Goal: Task Accomplishment & Management: Use online tool/utility

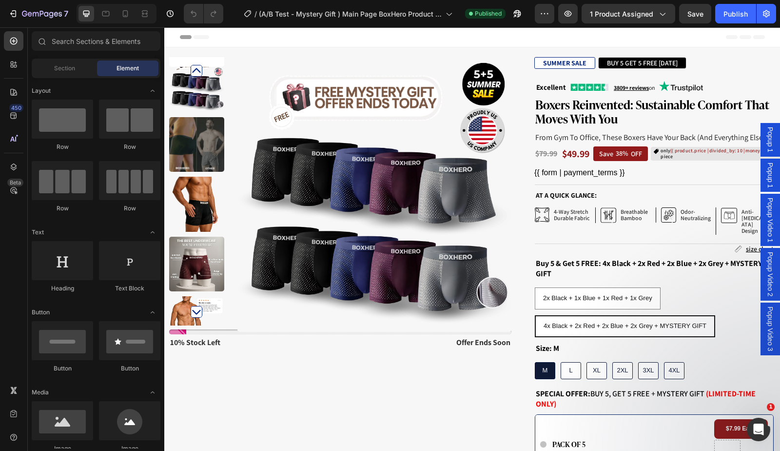
scroll to position [167, 0]
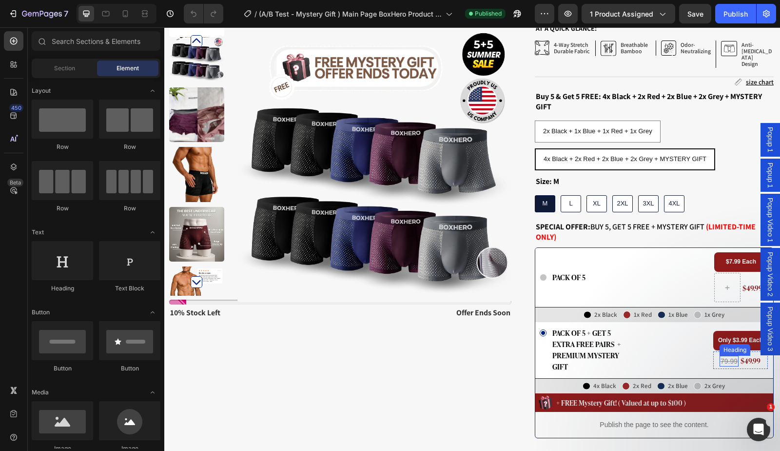
click at [723, 344] on div "Heading" at bounding box center [735, 350] width 31 height 12
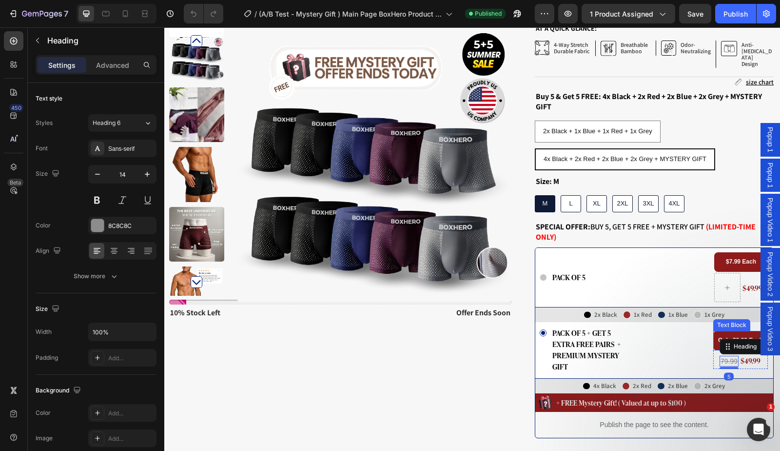
click at [732, 336] on p "Only $3.99 Each" at bounding box center [740, 341] width 45 height 10
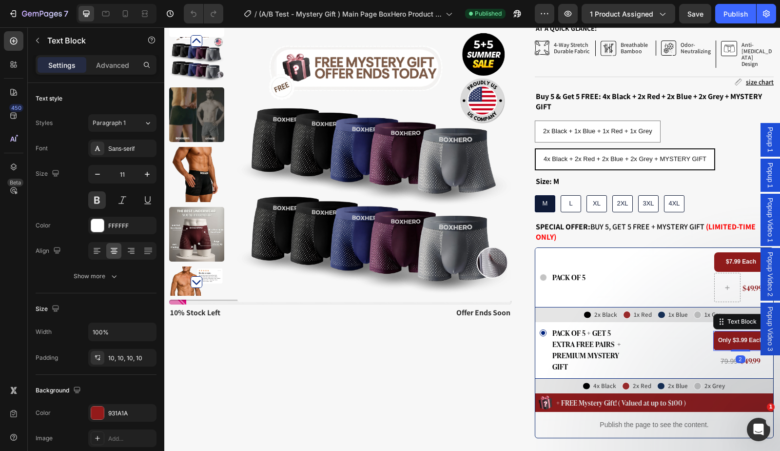
click at [734, 337] on strong "Only $3.99 Each" at bounding box center [740, 340] width 45 height 7
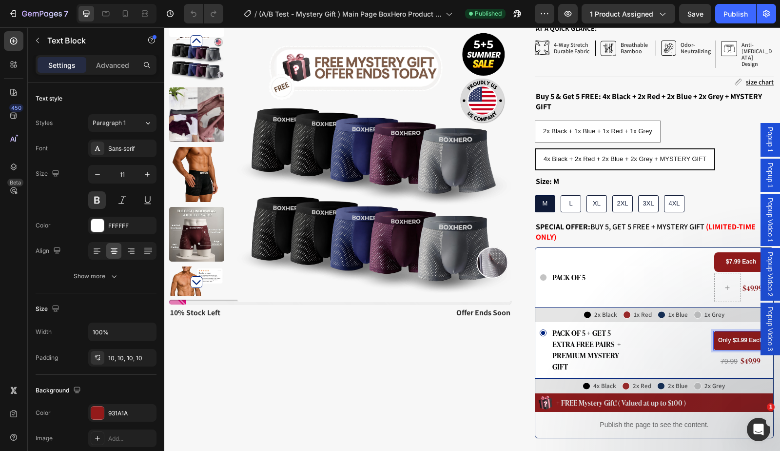
click at [731, 337] on strong "Only $3.99 Each" at bounding box center [740, 340] width 45 height 7
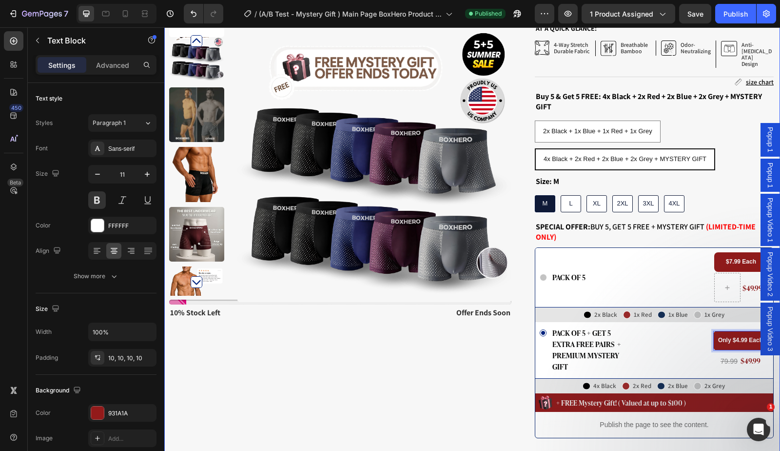
click at [427, 370] on div "Product Images Stock Counter 10% stock left Text Block offer ends soon Text Blo…" at bounding box center [340, 341] width 342 height 903
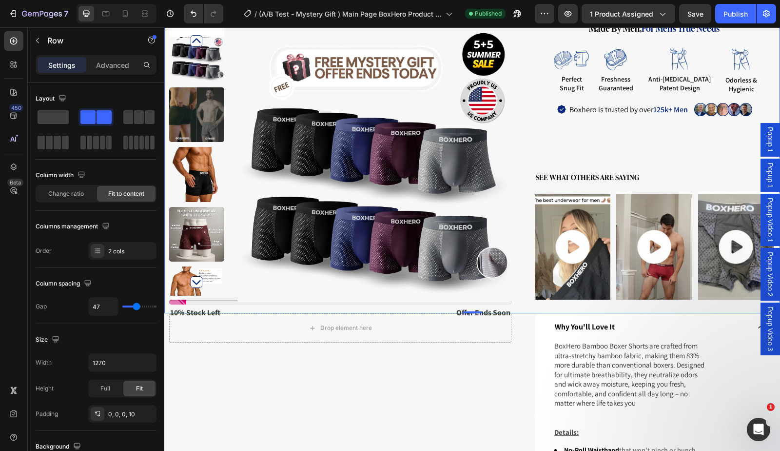
scroll to position [0, 0]
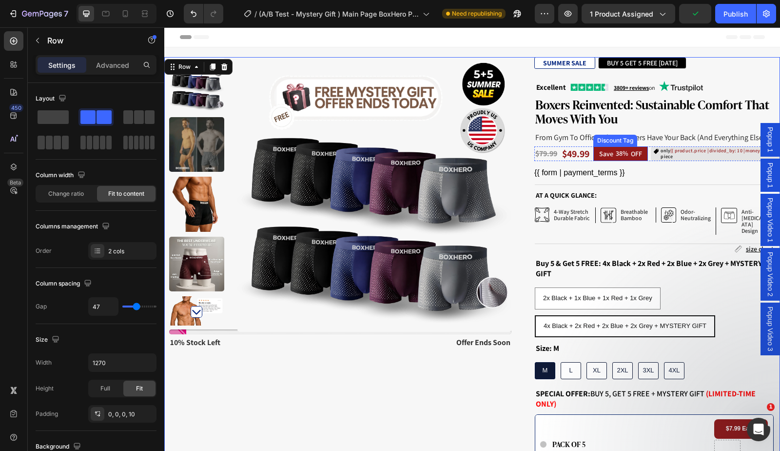
click at [620, 155] on div "38%" at bounding box center [622, 153] width 15 height 11
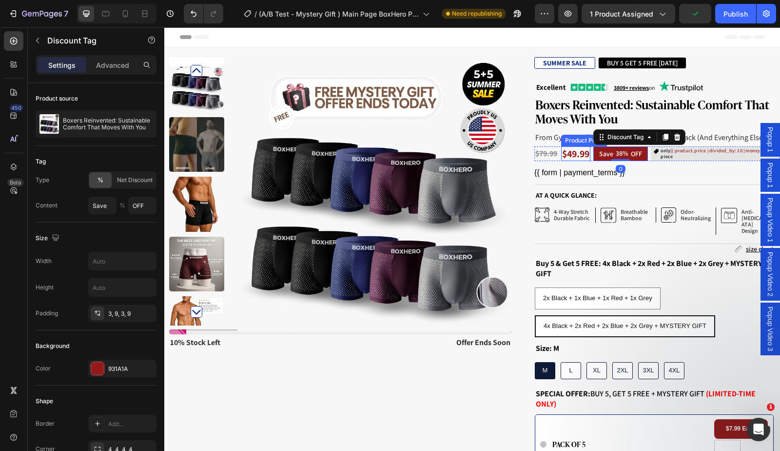
click at [552, 149] on div "$79.99 Product Price Product Price $49.99 Product Price Product Price Save 38% …" at bounding box center [658, 153] width 246 height 15
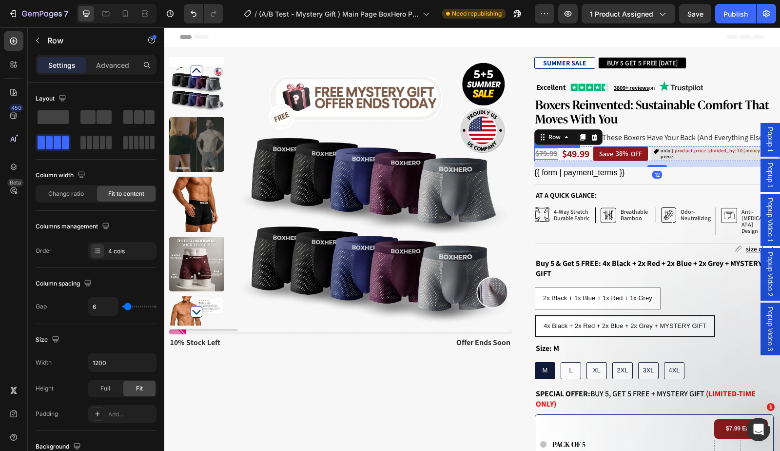
click at [545, 151] on div "$79.99" at bounding box center [547, 154] width 24 height 12
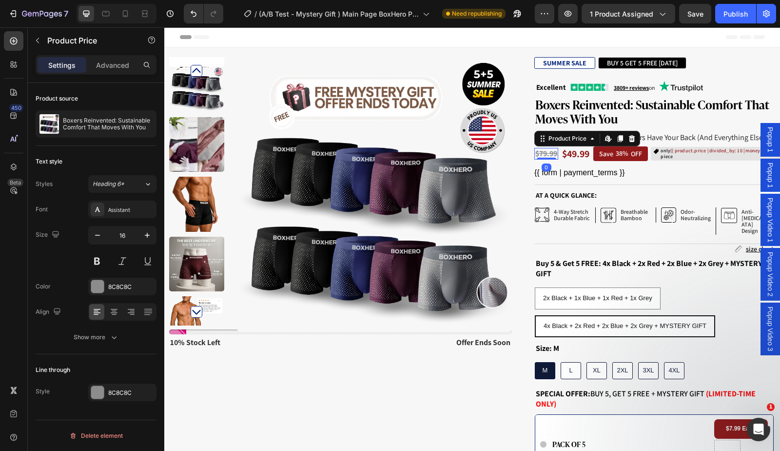
click at [540, 154] on div "$79.99" at bounding box center [547, 154] width 24 height 12
click at [726, 15] on div "Publish" at bounding box center [736, 14] width 24 height 10
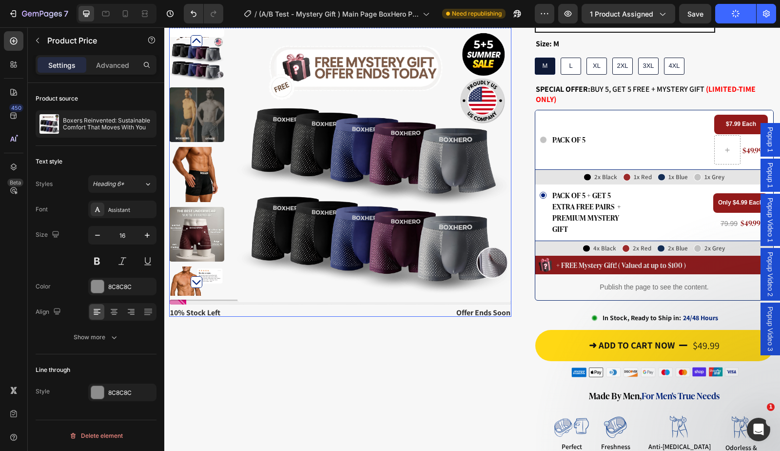
scroll to position [352, 0]
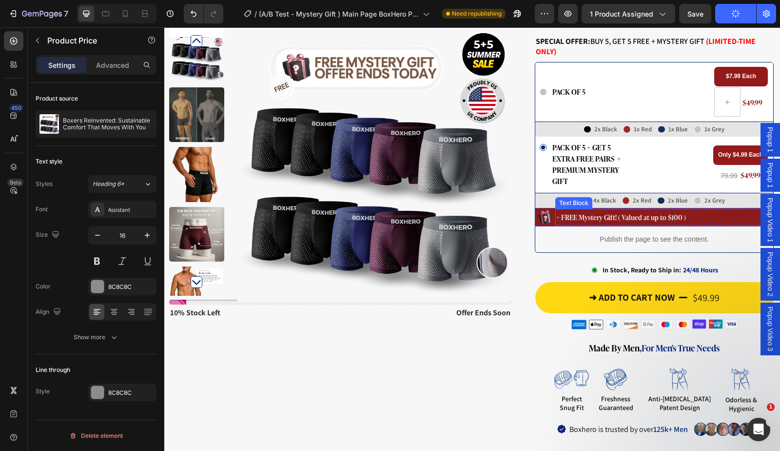
click at [660, 212] on span "+ FREE Mystery Gift! ( Valued at up to $100 )" at bounding box center [621, 217] width 130 height 10
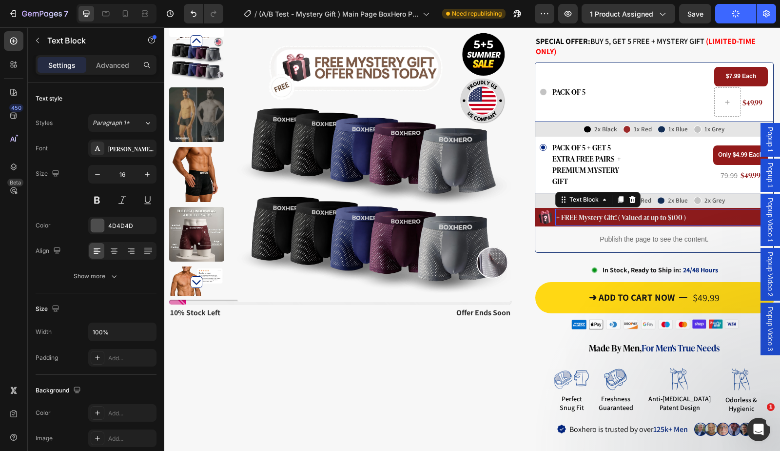
click at [660, 212] on span "+ FREE Mystery Gift! ( Valued at up to $100 )" at bounding box center [621, 217] width 130 height 10
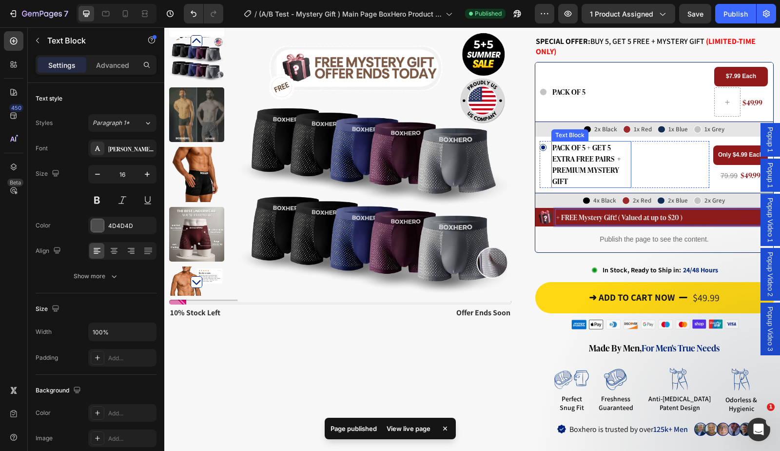
click at [585, 161] on span "Pack of 5 + GET 5 Extra Free Pairs + Premium Mystery Gift" at bounding box center [587, 163] width 69 height 45
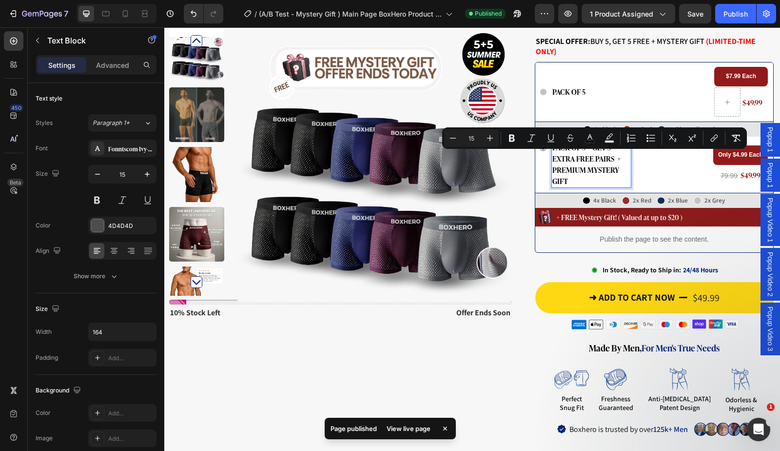
click at [577, 167] on p "Pack of 5 + GET 5 Extra Free Pairs + Premium Mystery Gift" at bounding box center [592, 164] width 78 height 45
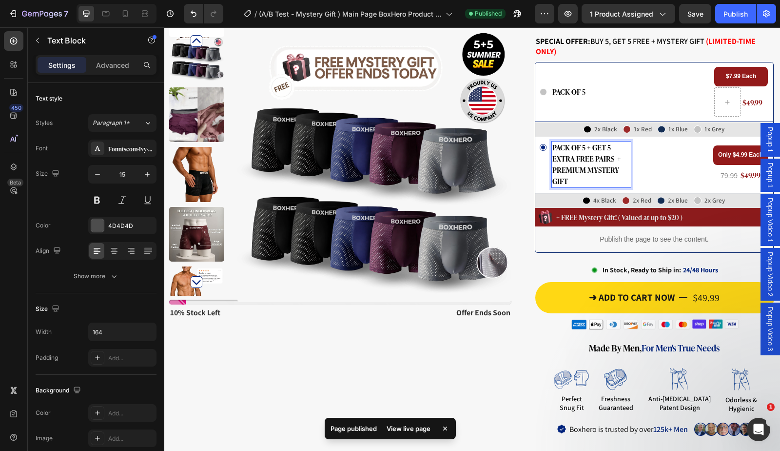
click at [566, 167] on p "Pack of 5 + GET 5 Extra Free Pairs + Premium Mystery Gift" at bounding box center [592, 164] width 78 height 45
click at [560, 164] on p "Pack of 5 + GET 5 Extra Free Pairs + Premium Mystery Gift" at bounding box center [592, 164] width 78 height 45
drag, startPoint x: 559, startPoint y: 164, endPoint x: 551, endPoint y: 161, distance: 9.1
click at [553, 161] on span "Pack of 5 + GET 5 Extra Free Pairs + Premium Mystery Gift" at bounding box center [587, 163] width 69 height 45
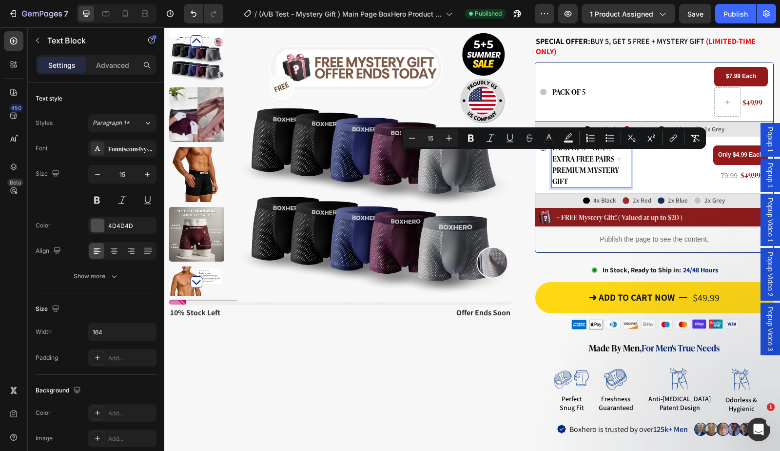
click at [611, 156] on p "Pack of 5 + GET 5 Extra Free Pairs + Premium Mystery Gift" at bounding box center [592, 164] width 78 height 45
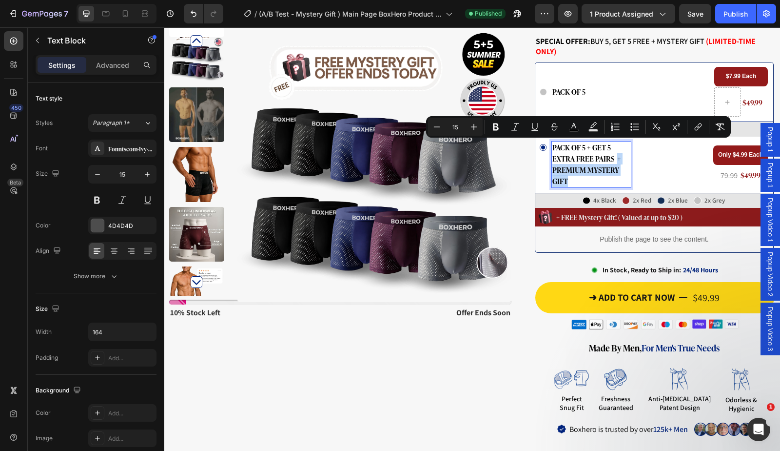
drag, startPoint x: 608, startPoint y: 148, endPoint x: 619, endPoint y: 168, distance: 23.1
click at [619, 168] on p "Pack of 5 + GET 5 Extra Free Pairs + Premium Mystery Gift" at bounding box center [592, 164] width 78 height 45
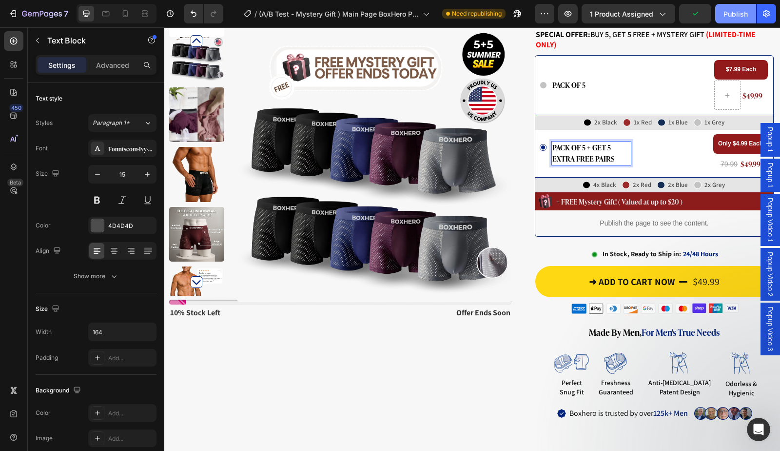
click at [724, 14] on div "Publish" at bounding box center [736, 14] width 24 height 10
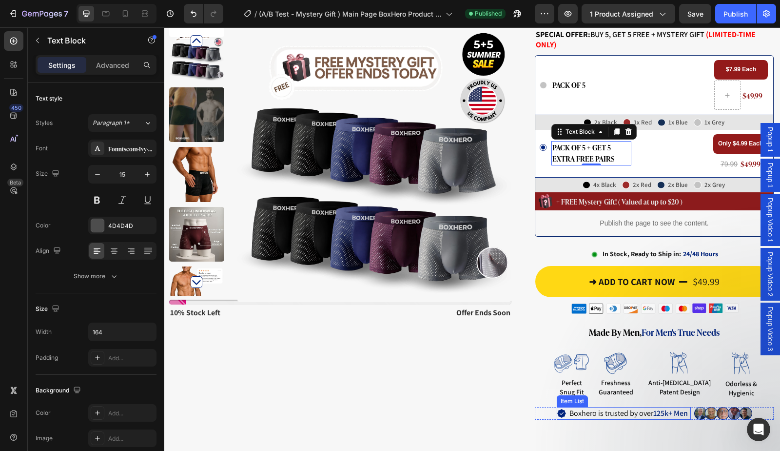
click at [656, 408] on strong "125k+ Men" at bounding box center [671, 413] width 35 height 10
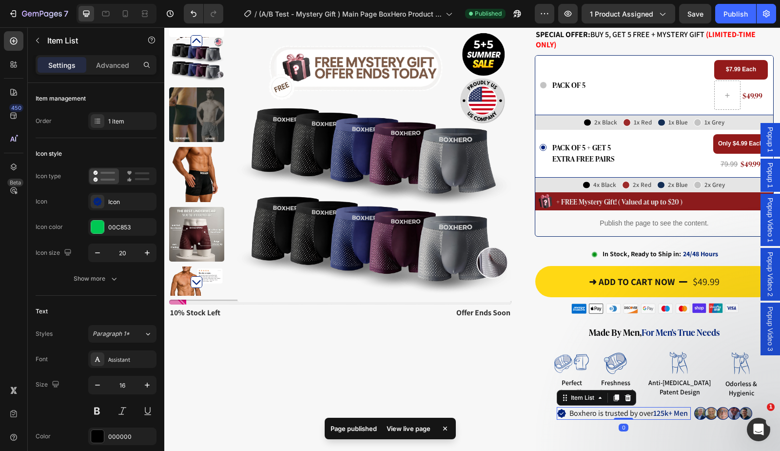
click at [657, 408] on strong "125k+ Men" at bounding box center [671, 413] width 35 height 10
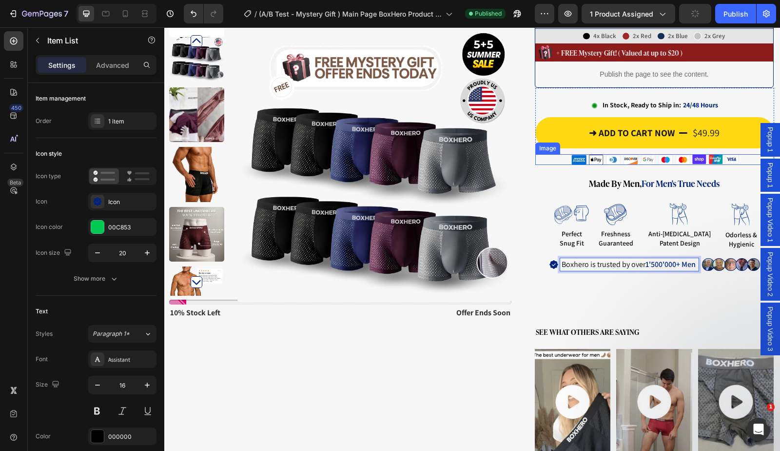
scroll to position [534, 0]
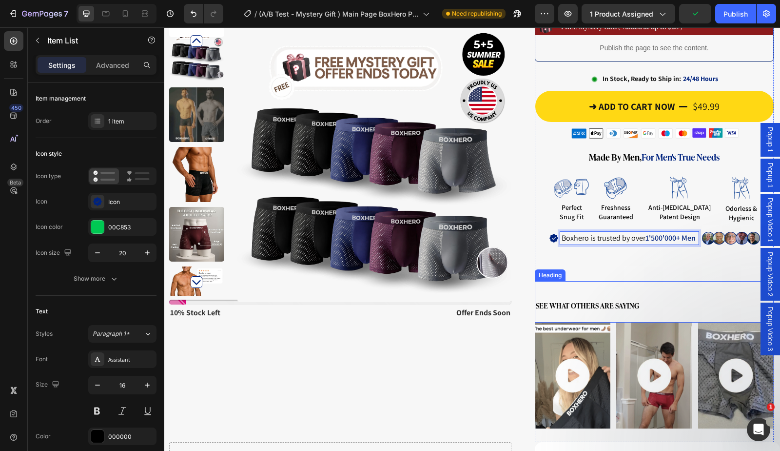
click at [576, 299] on span "See What Others Are Saying" at bounding box center [587, 304] width 103 height 11
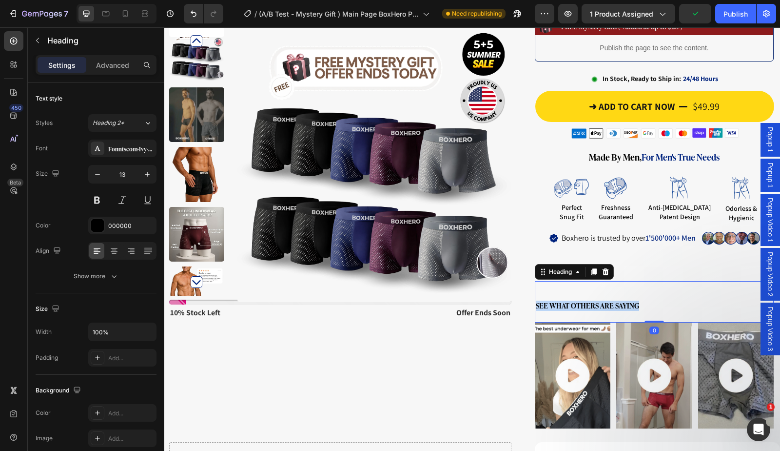
click at [576, 299] on span "See What Others Are Saying" at bounding box center [587, 304] width 103 height 11
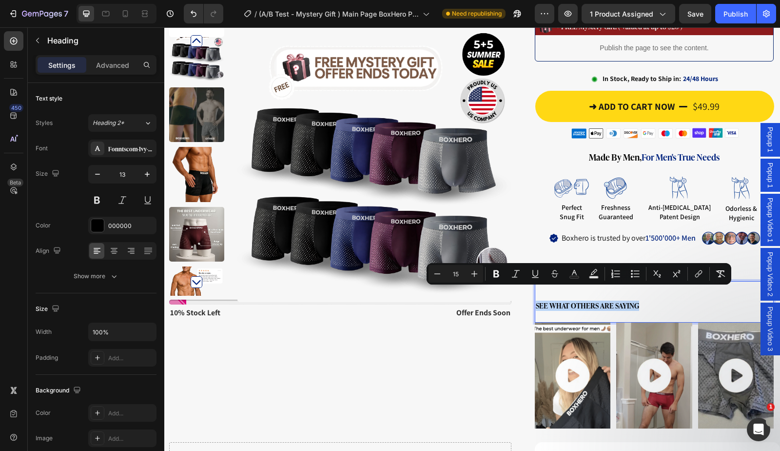
click at [536, 299] on span "See What Others Are Saying" at bounding box center [587, 304] width 103 height 11
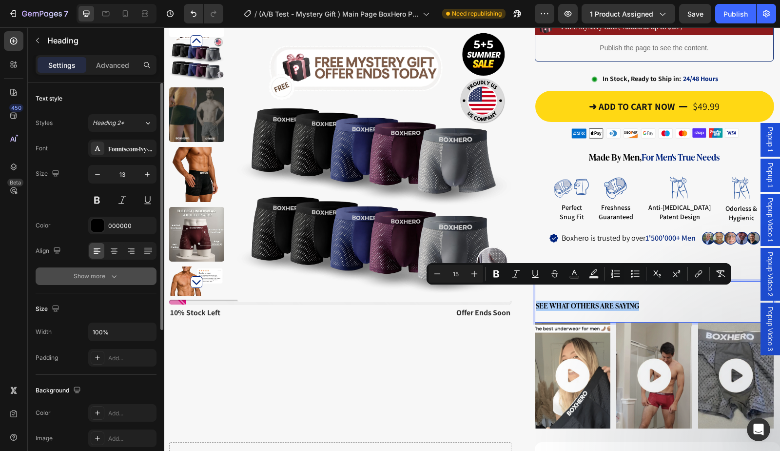
click at [123, 274] on button "Show more" at bounding box center [96, 276] width 121 height 18
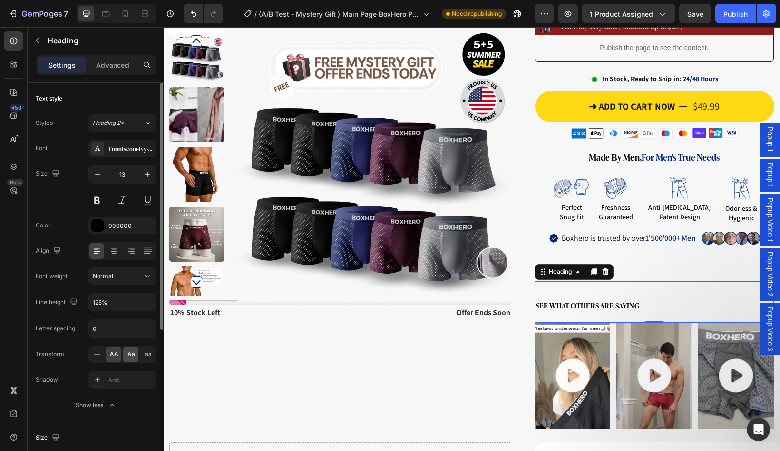
click at [129, 355] on span "Aa" at bounding box center [131, 354] width 8 height 9
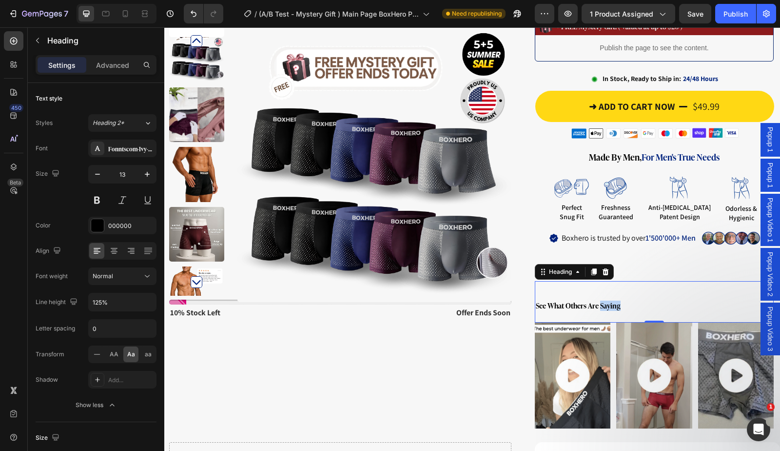
click at [594, 299] on span "see what others are saying" at bounding box center [578, 304] width 85 height 11
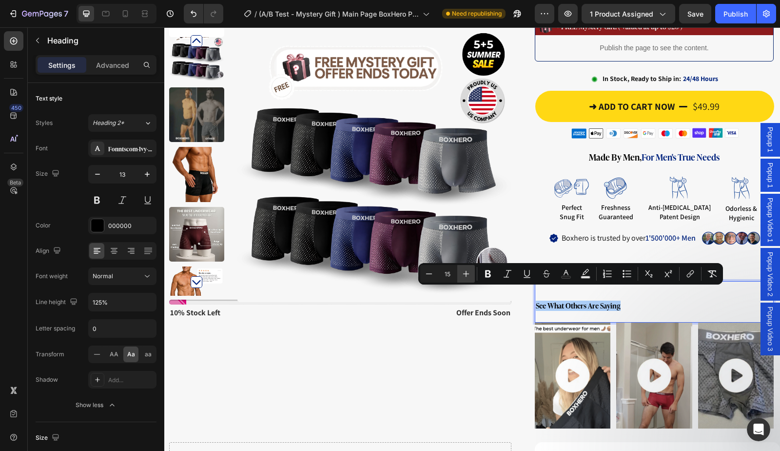
click at [463, 274] on icon "Editor contextual toolbar" at bounding box center [466, 274] width 10 height 10
type input "18"
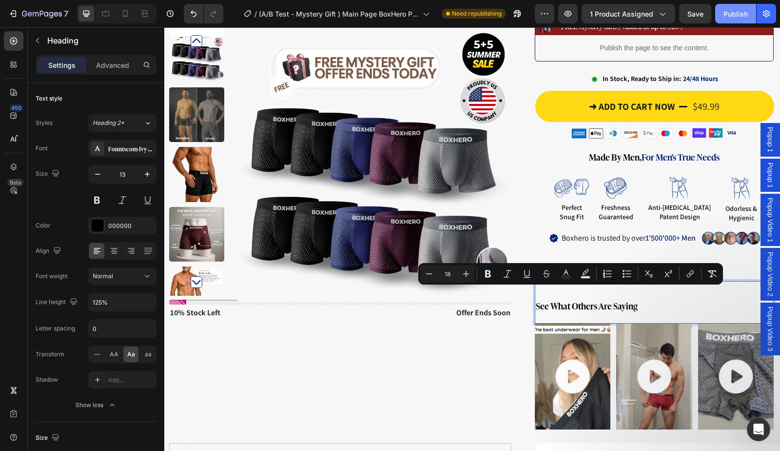
click at [736, 15] on div "Publish" at bounding box center [736, 14] width 24 height 10
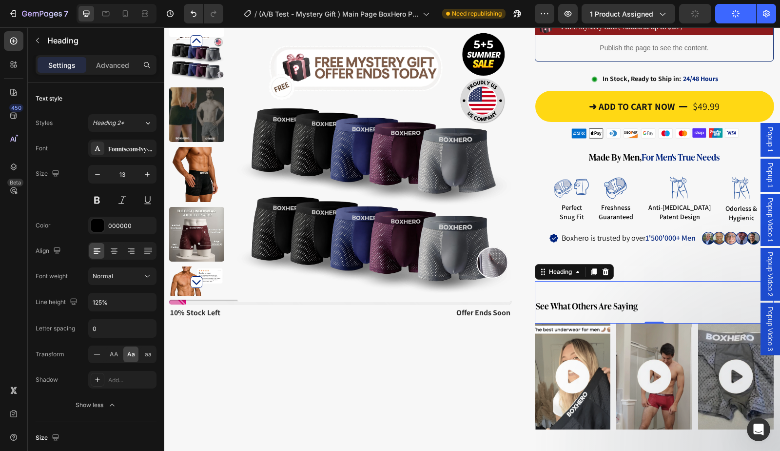
scroll to position [0, 0]
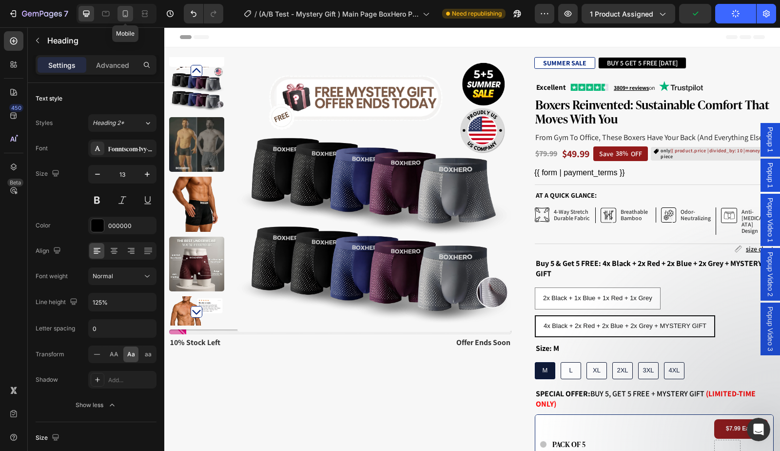
click at [120, 15] on icon at bounding box center [125, 14] width 10 height 10
type input "18"
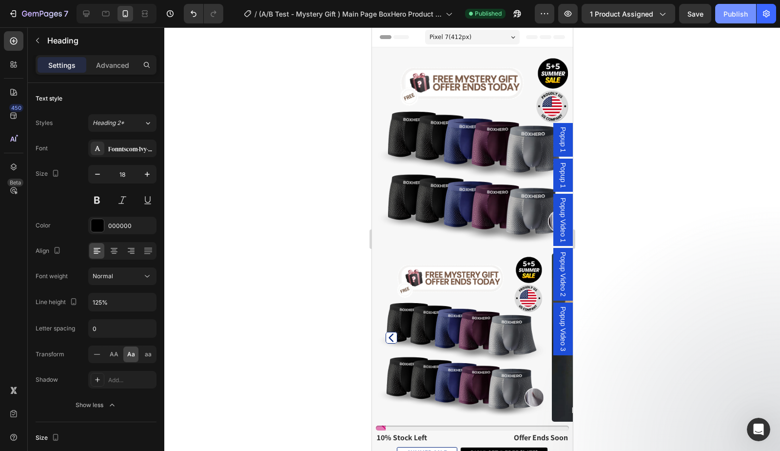
click at [741, 17] on div "Publish" at bounding box center [736, 14] width 24 height 10
click at [740, 22] on button "Publish" at bounding box center [735, 14] width 41 height 20
click at [37, 15] on icon "button" at bounding box center [42, 14] width 40 height 8
